Goal: Information Seeking & Learning: Learn about a topic

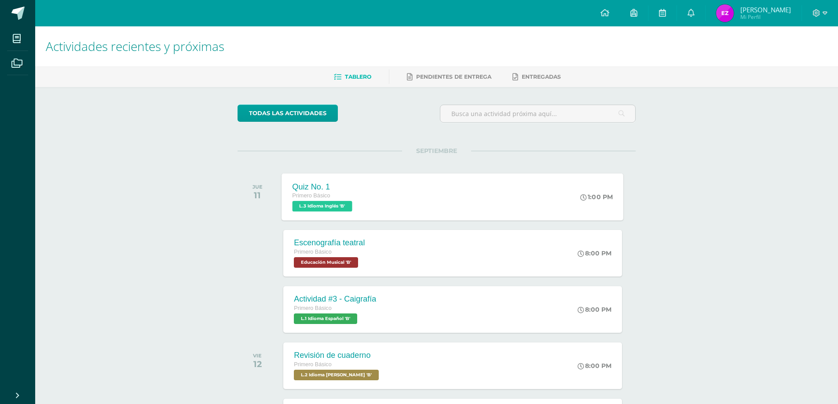
click at [412, 186] on div "Quiz No. 1 Primero Básico L.3 Idioma Inglés 'B' 1:00 PM Quiz No. 1 L.3 Idioma I…" at bounding box center [453, 196] width 342 height 47
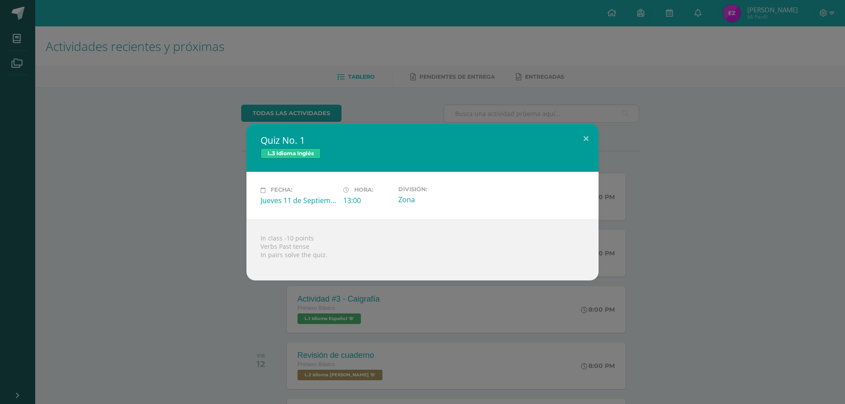
click at [314, 314] on div "Quiz No. 1 L.3 Idioma Inglés Fecha: [DATE] Hora: 13:00 División: Zona" at bounding box center [422, 202] width 845 height 404
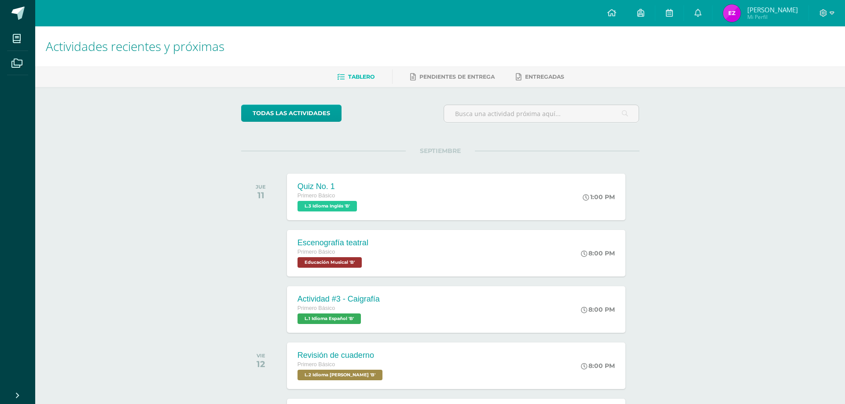
click at [347, 313] on div "Quiz No. 1 L.3 Idioma Inglés Fecha: [DATE] Hora: 13:00 División: Zona" at bounding box center [422, 202] width 845 height 404
click at [347, 313] on div "Primero Básico" at bounding box center [335, 309] width 82 height 10
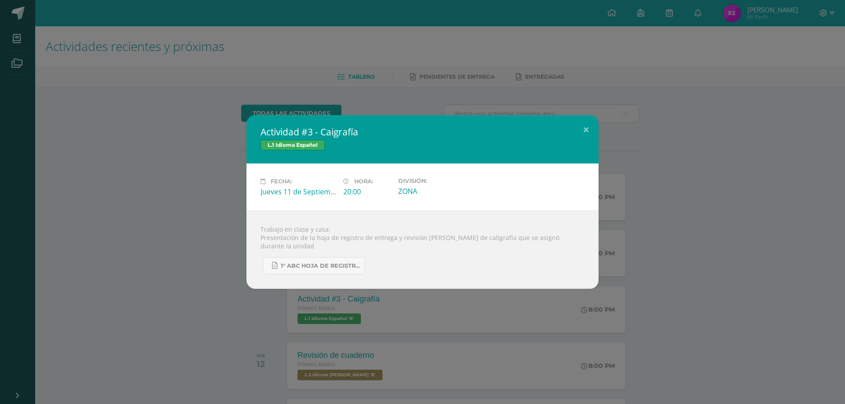
click at [231, 312] on div "Actividad #3 - Caigrafía L.1 Idioma Español Fecha: [DATE] Hora: 20:00 División:" at bounding box center [422, 202] width 845 height 404
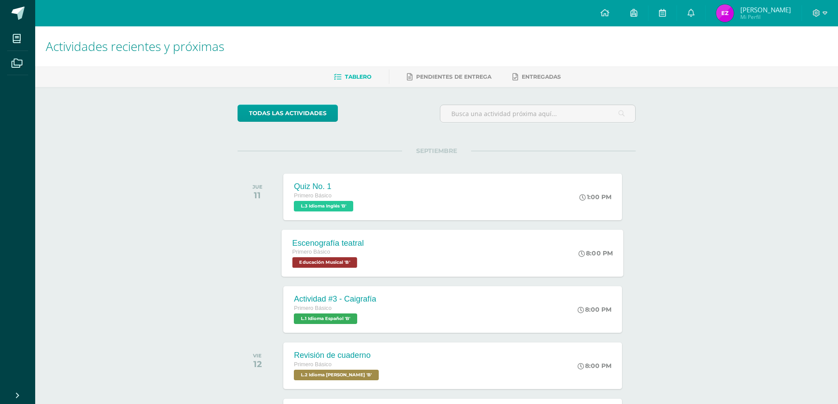
click at [303, 246] on div "Escenografía teatral" at bounding box center [329, 243] width 72 height 9
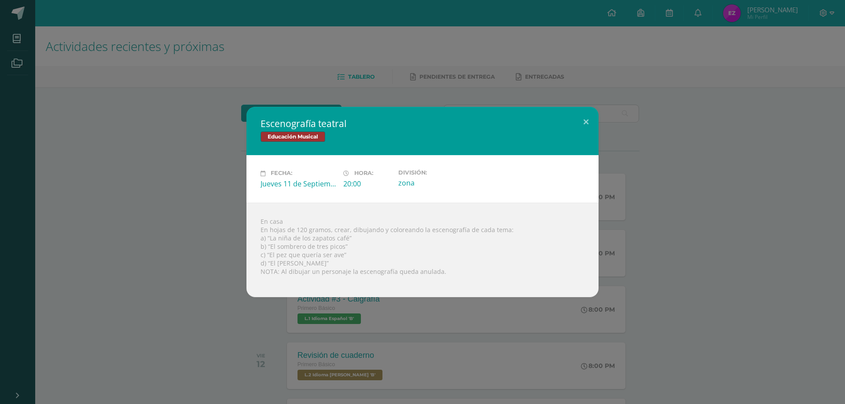
click at [611, 404] on html "Escenografía teatral Educación Musical Fecha: [DATE] Hora: 20:00 División:" at bounding box center [422, 279] width 845 height 558
click at [196, 148] on div "Escenografía teatral Educación Musical Fecha: [DATE] Hora: 20:00 División:" at bounding box center [423, 202] width 838 height 190
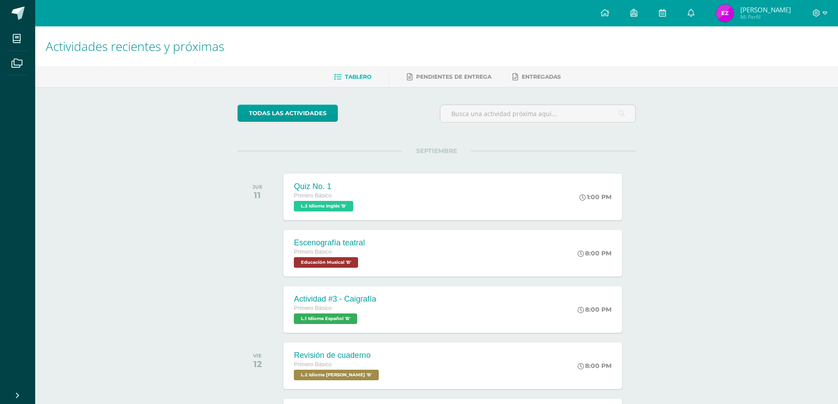
click at [378, 256] on div "Escenografía teatral Primero Básico Educación Musical 'B' 8:00 PM Escenografía …" at bounding box center [452, 253] width 338 height 47
